Goal: Obtain resource: Obtain resource

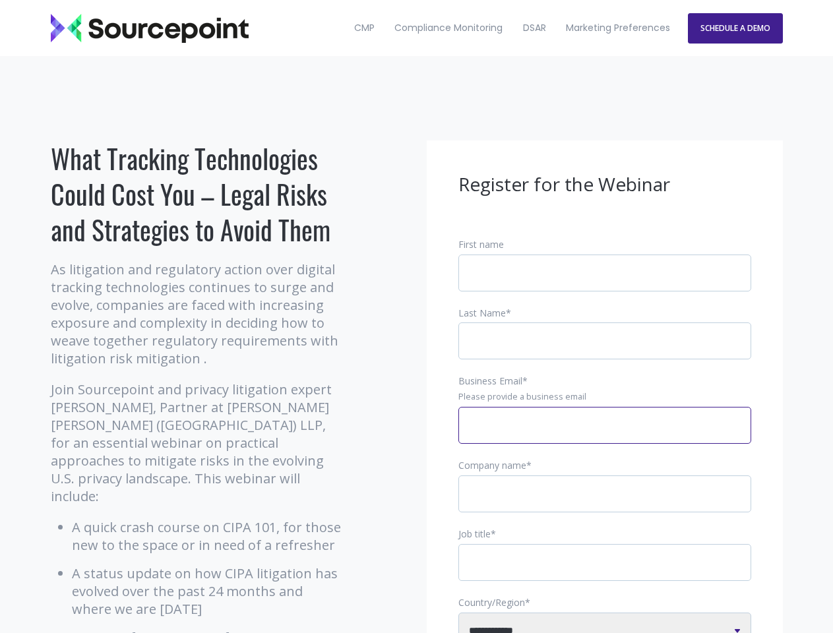
click at [605, 436] on input "Business Email *" at bounding box center [604, 425] width 293 height 37
